Goal: Task Accomplishment & Management: Use online tool/utility

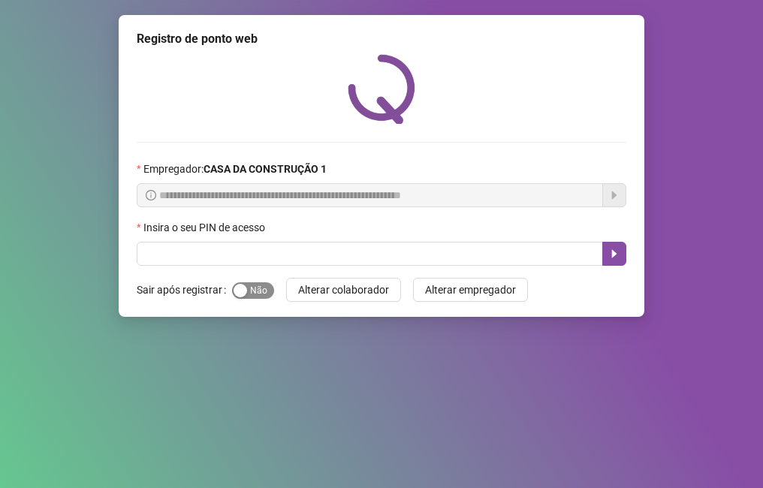
click at [257, 296] on span "Sim Não" at bounding box center [253, 290] width 42 height 17
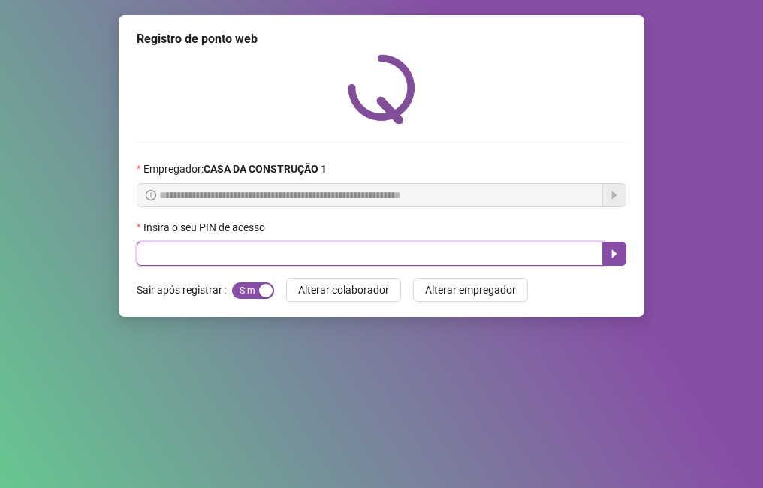
click at [253, 258] on input "text" at bounding box center [370, 254] width 466 height 24
click at [255, 256] on input "text" at bounding box center [370, 254] width 466 height 24
click at [246, 254] on input "text" at bounding box center [370, 254] width 466 height 24
click at [413, 254] on input "text" at bounding box center [370, 254] width 466 height 24
click at [360, 262] on input "text" at bounding box center [370, 254] width 466 height 24
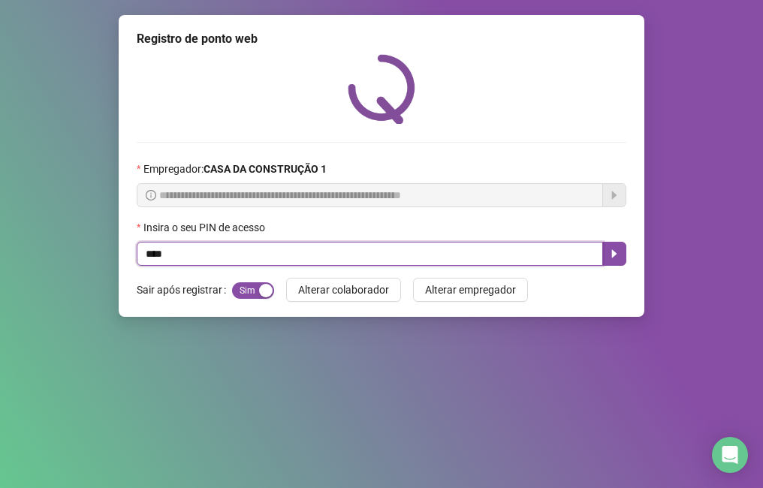
type input "****"
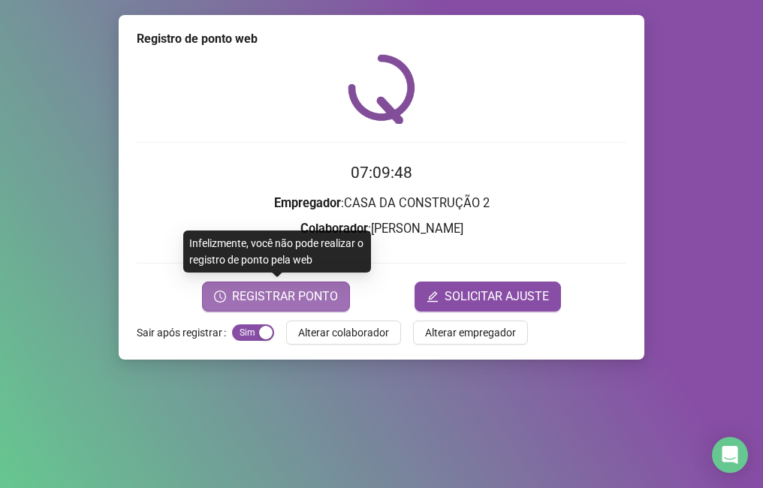
click at [278, 303] on span "REGISTRAR PONTO" at bounding box center [285, 297] width 106 height 18
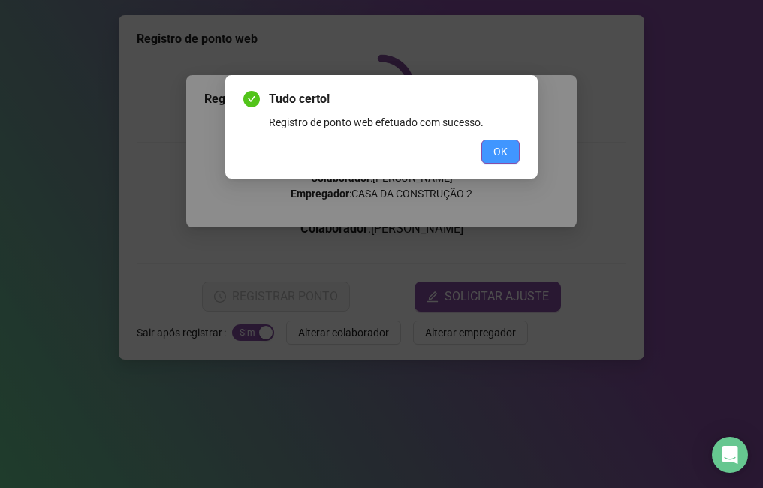
click at [507, 151] on span "OK" at bounding box center [500, 151] width 14 height 17
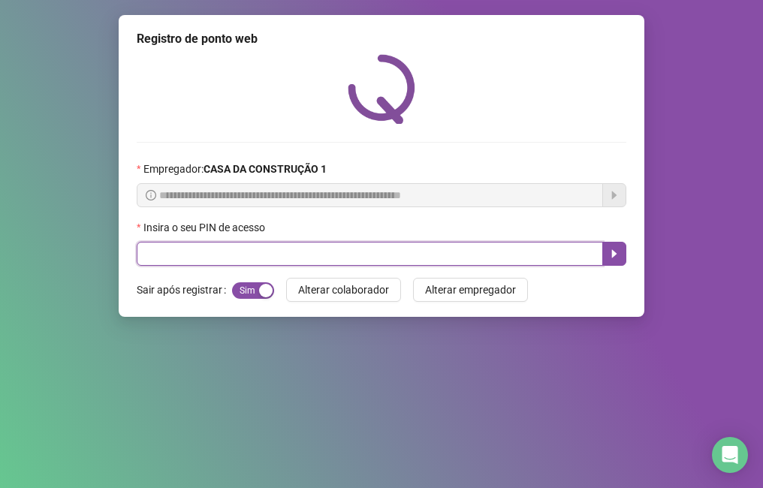
click at [543, 249] on input "text" at bounding box center [370, 254] width 466 height 24
type input "****"
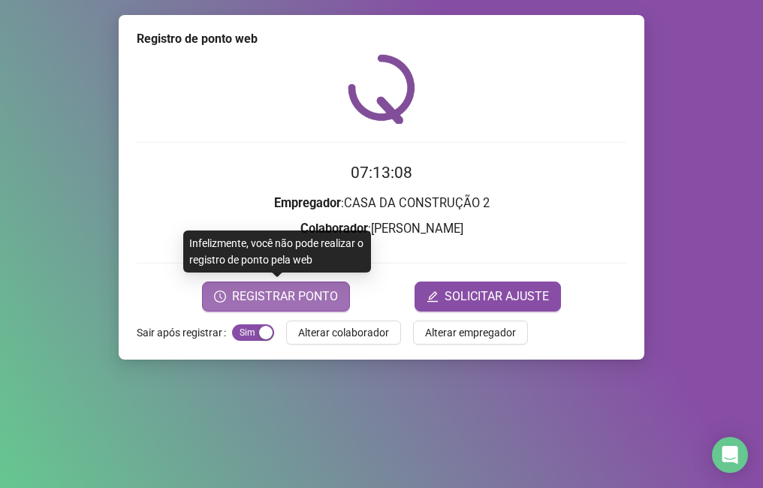
click at [226, 295] on icon "clock-circle" at bounding box center [220, 297] width 12 height 12
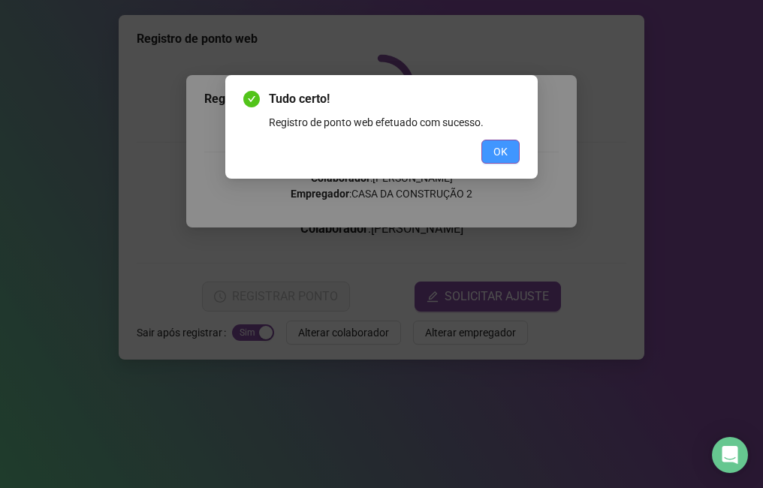
click at [499, 154] on span "OK" at bounding box center [500, 151] width 14 height 17
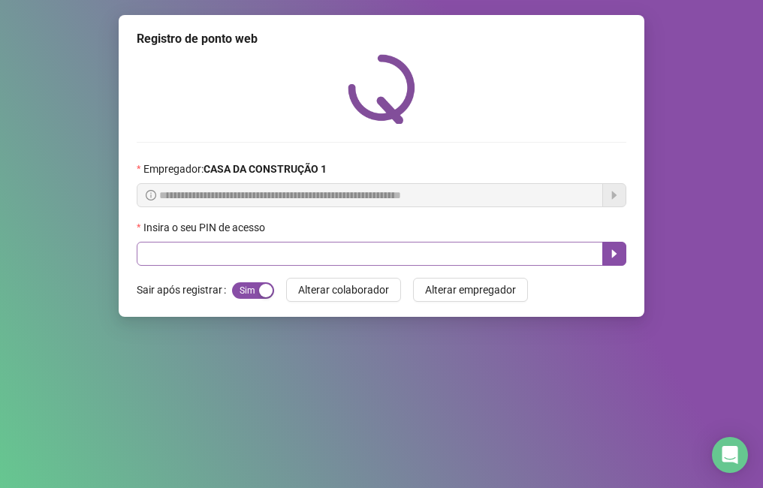
drag, startPoint x: 471, startPoint y: 240, endPoint x: 472, endPoint y: 253, distance: 12.8
click at [472, 253] on div "Insira o seu PIN de acesso" at bounding box center [381, 242] width 489 height 47
click at [472, 253] on input "text" at bounding box center [370, 254] width 466 height 24
type input "****"
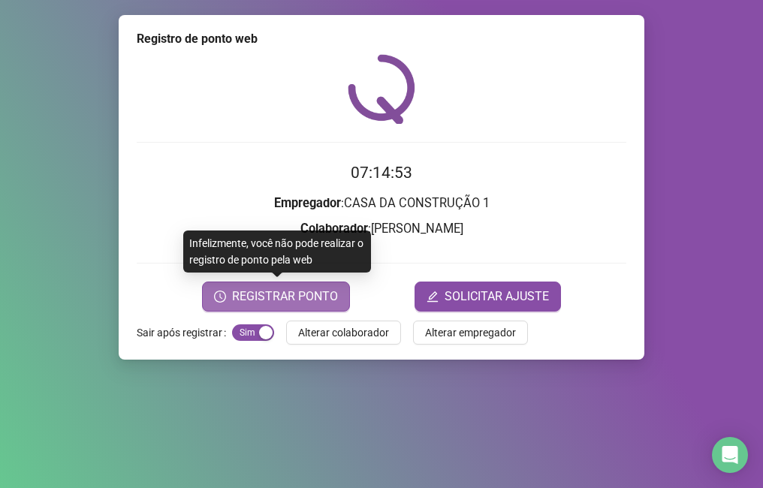
click at [298, 291] on span "REGISTRAR PONTO" at bounding box center [285, 297] width 106 height 18
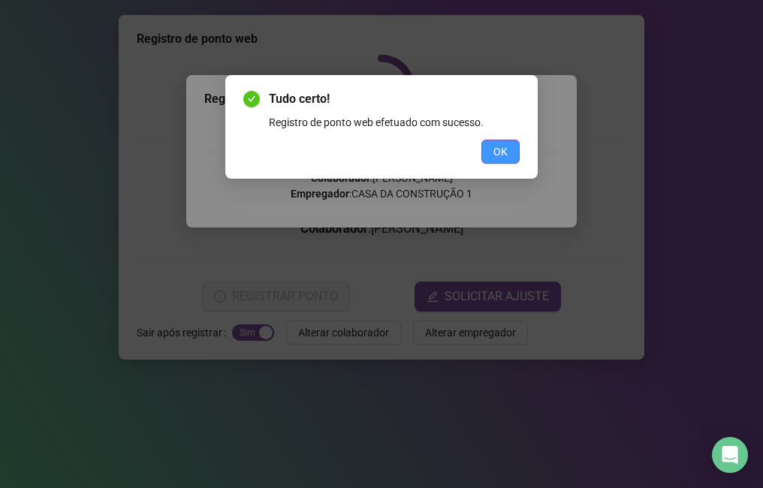
click at [489, 153] on button "OK" at bounding box center [500, 152] width 38 height 24
